Goal: Complete application form

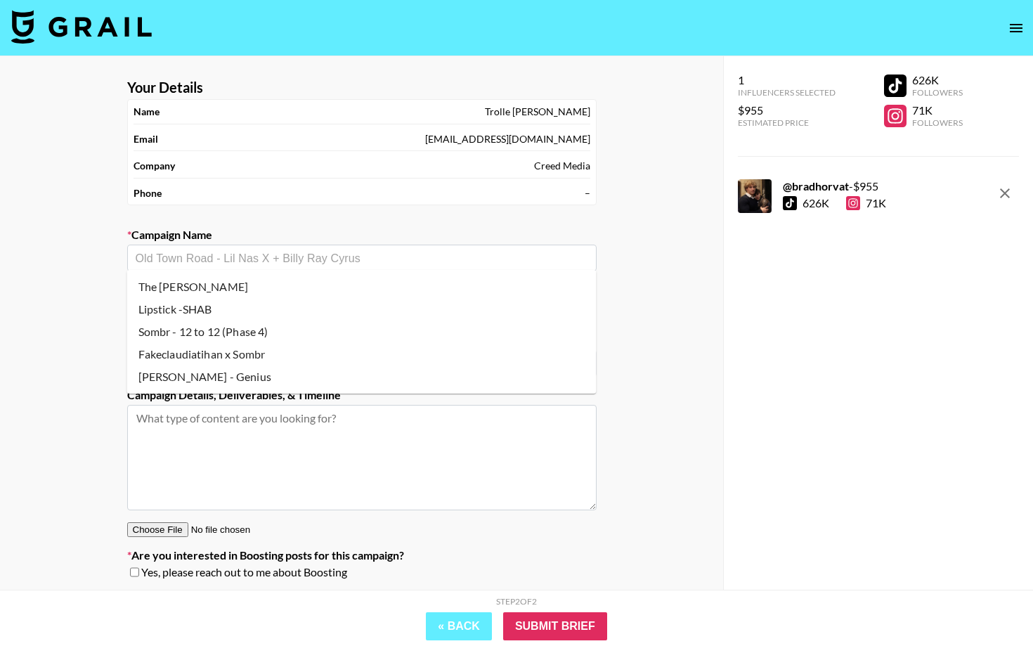
click at [285, 285] on li "The [PERSON_NAME]" at bounding box center [362, 287] width 470 height 22
type input "The [PERSON_NAME]"
type input "[URL][DOMAIN_NAME]"
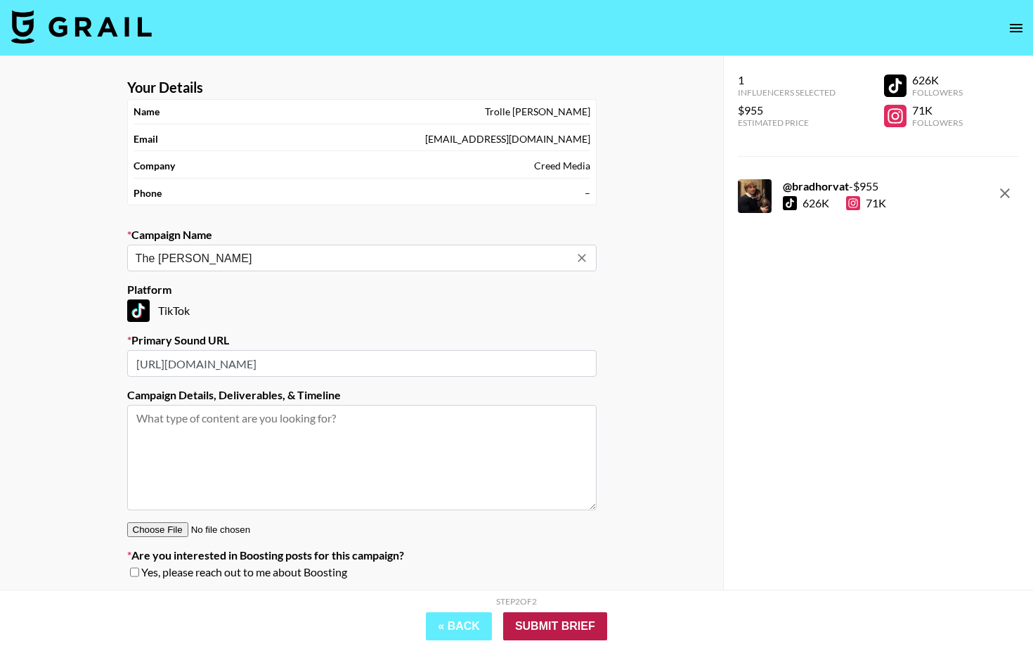
click at [576, 624] on input "Submit Brief" at bounding box center [555, 626] width 104 height 28
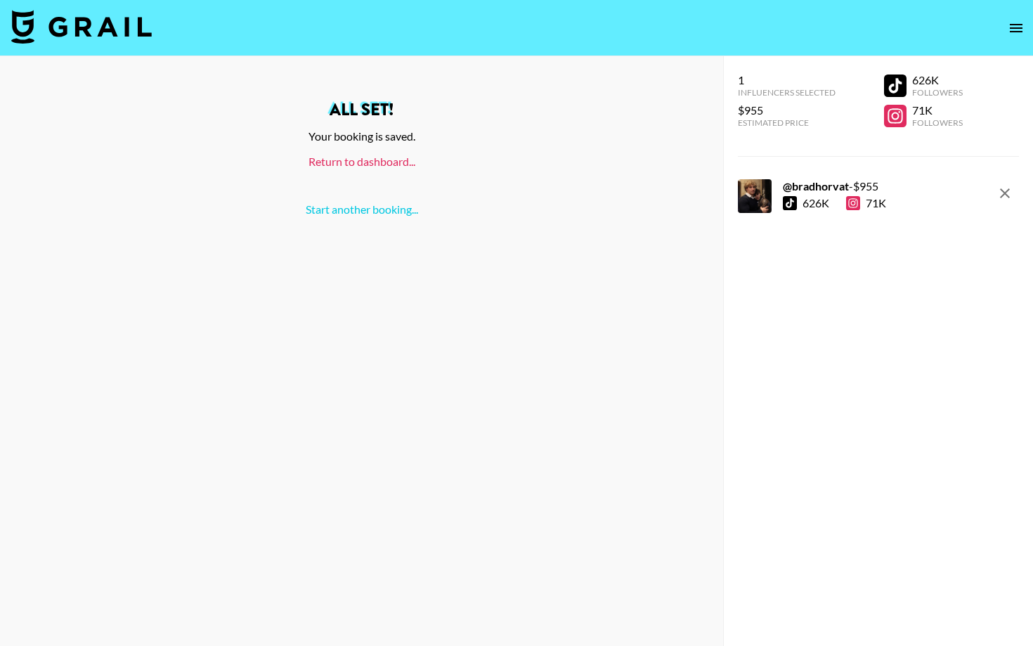
click at [366, 167] on link "Return to dashboard..." at bounding box center [362, 161] width 107 height 13
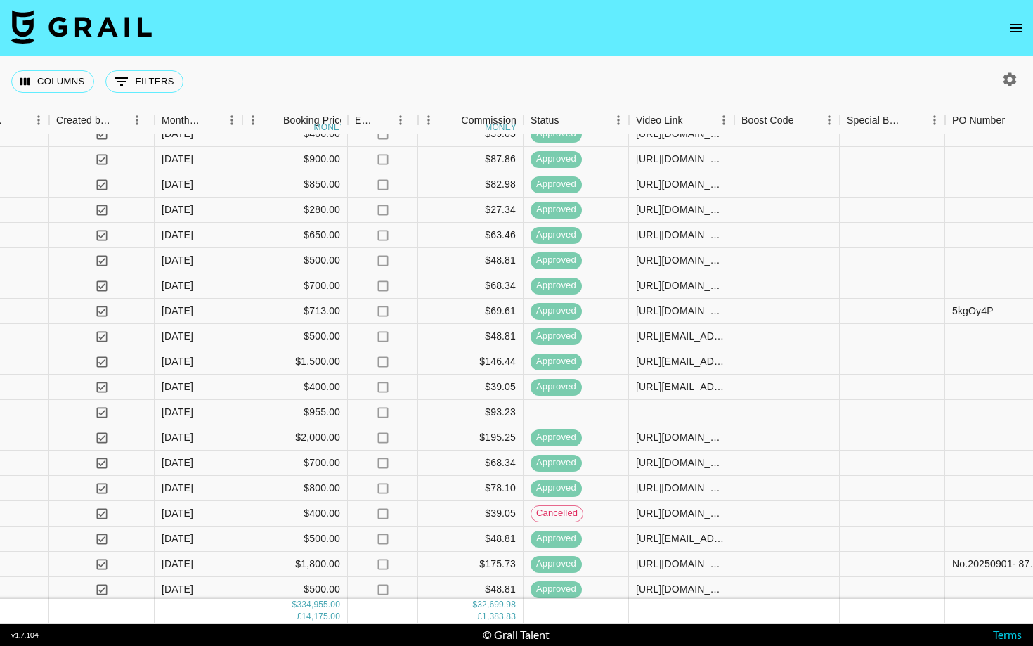
scroll to position [593, 752]
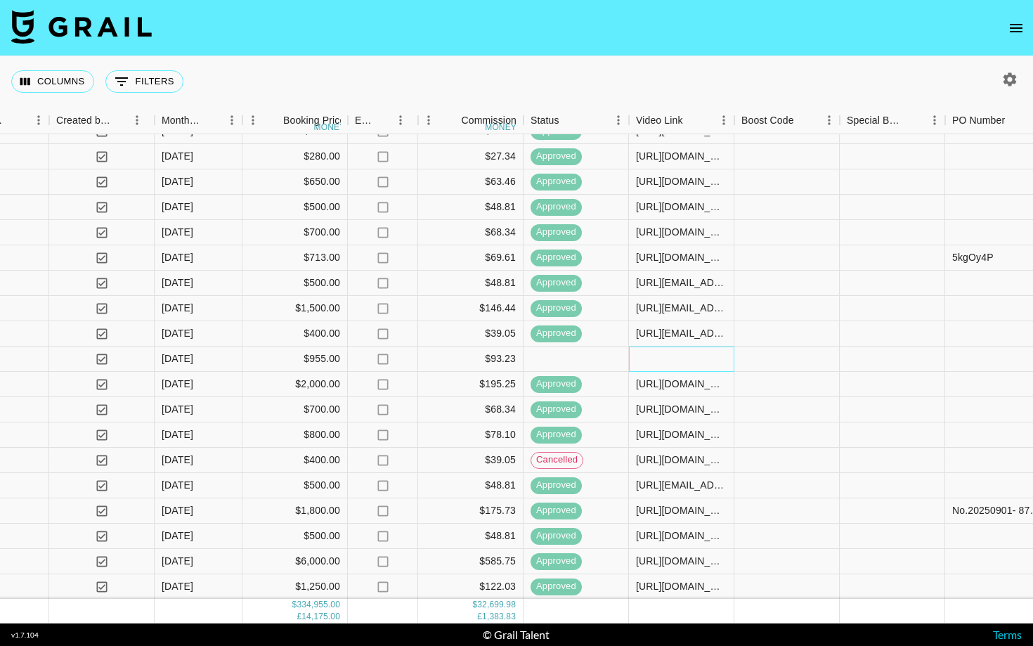
click at [691, 363] on div at bounding box center [681, 359] width 105 height 25
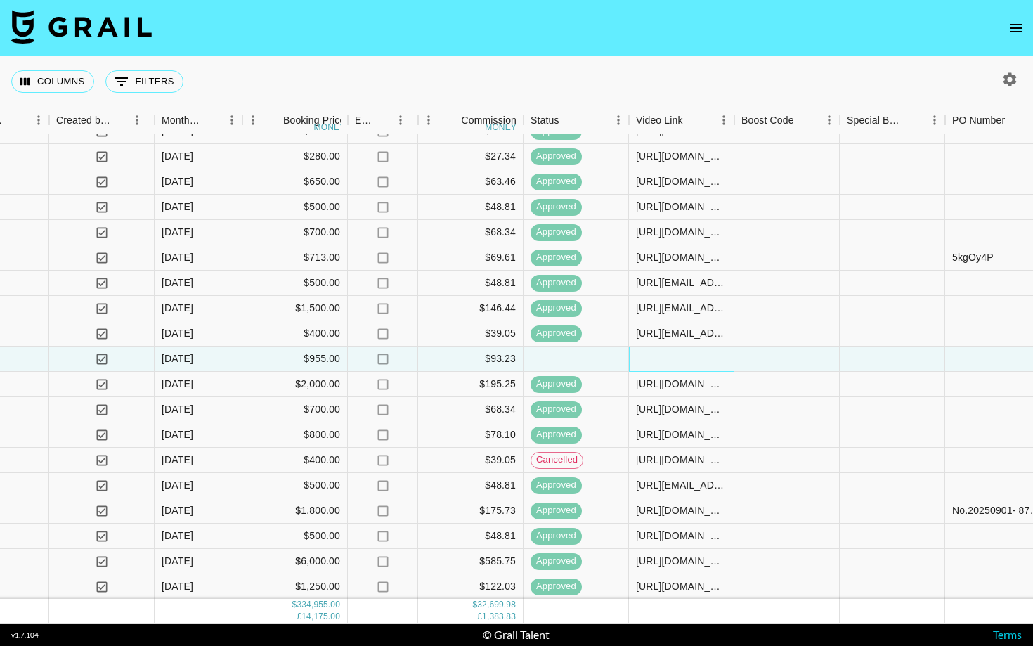
click at [691, 363] on div at bounding box center [681, 359] width 105 height 25
type input "https://www.tiktok.com/@bradhorvat/video/7554885326309838102?_r=1&_t=ZN-905SG9E…"
click at [761, 358] on div at bounding box center [787, 359] width 105 height 25
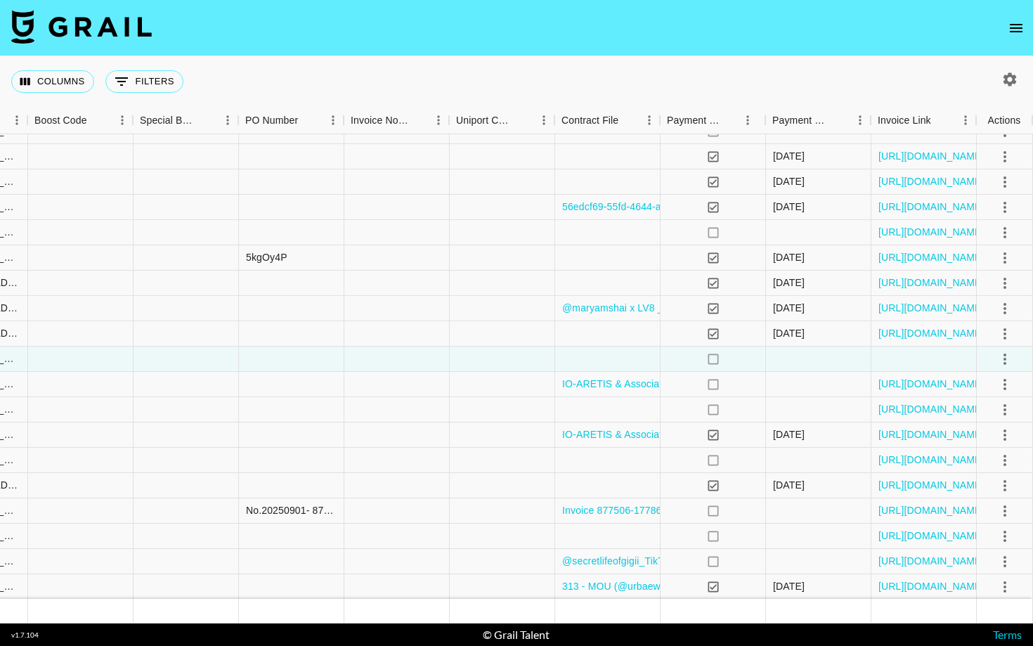
scroll to position [593, 1458]
click at [1003, 363] on icon "select merge strategy" at bounding box center [1005, 359] width 17 height 17
click at [992, 488] on div "Approve" at bounding box center [974, 490] width 43 height 17
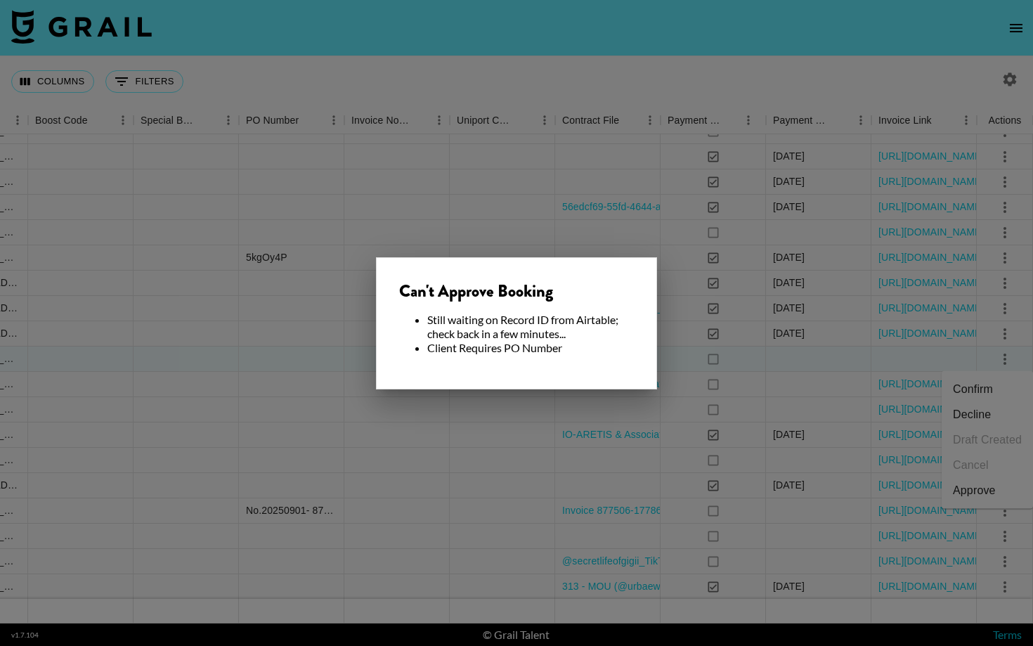
click at [770, 368] on div at bounding box center [516, 323] width 1033 height 646
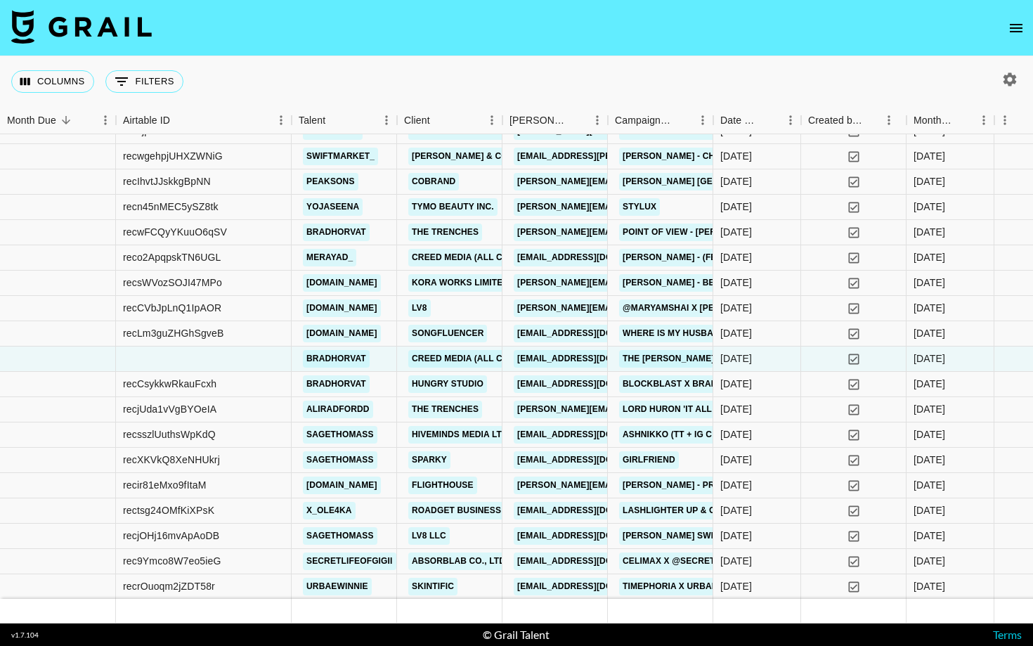
scroll to position [593, 0]
